Goal: Task Accomplishment & Management: Use online tool/utility

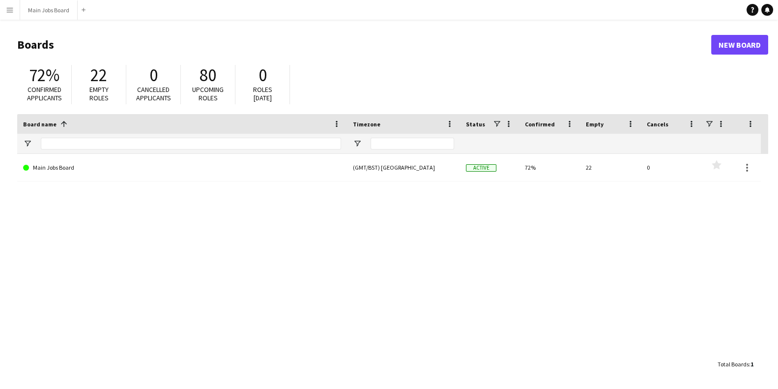
click at [7, 7] on app-icon "Menu" at bounding box center [10, 10] width 8 height 8
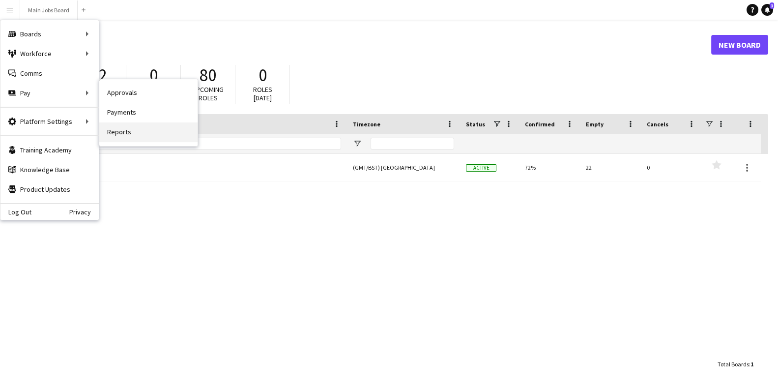
click at [120, 131] on link "Reports" at bounding box center [148, 132] width 98 height 20
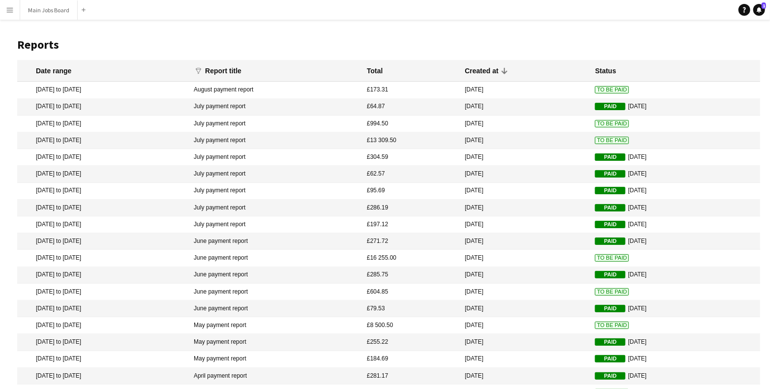
click at [281, 89] on mat-cell "August payment report" at bounding box center [275, 90] width 173 height 17
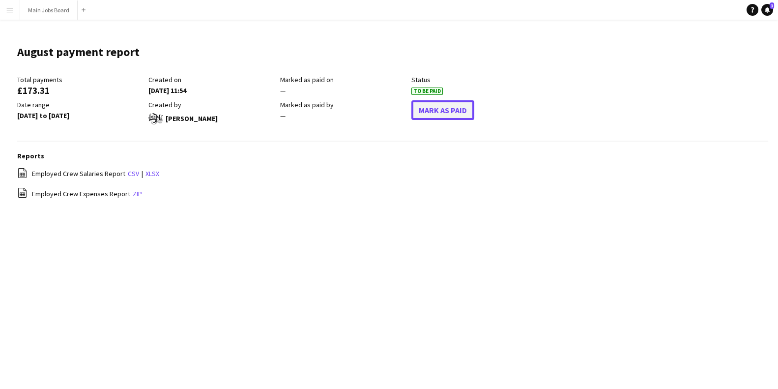
click at [456, 115] on button "Mark As Paid" at bounding box center [443, 110] width 63 height 20
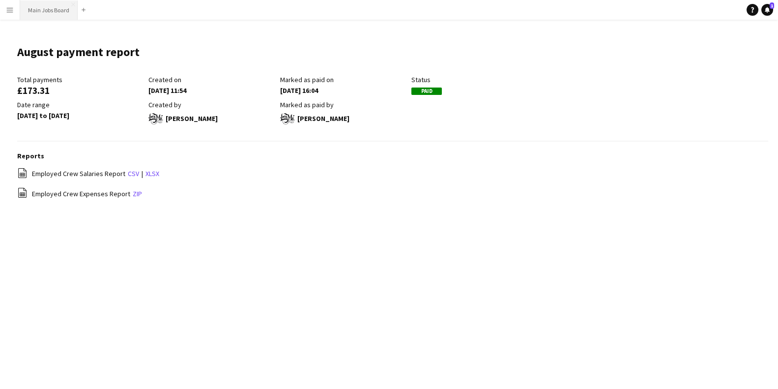
click at [53, 10] on button "Main Jobs Board Close" at bounding box center [49, 9] width 58 height 19
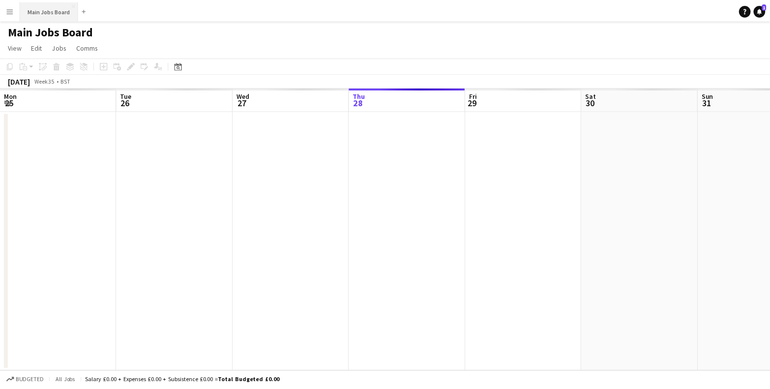
scroll to position [0, 235]
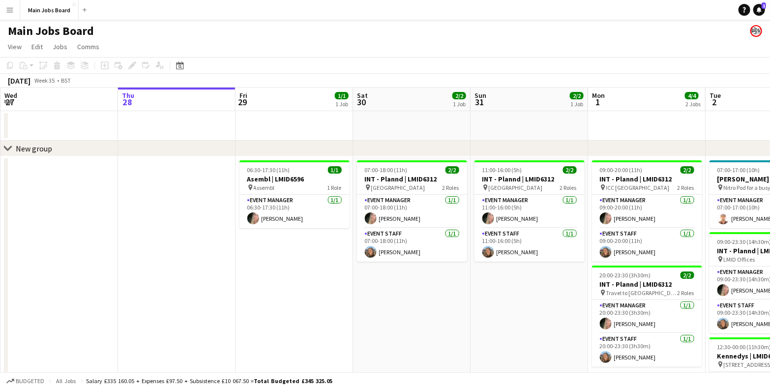
click at [11, 9] on app-icon "Menu" at bounding box center [10, 10] width 8 height 8
